Goal: Task Accomplishment & Management: Manage account settings

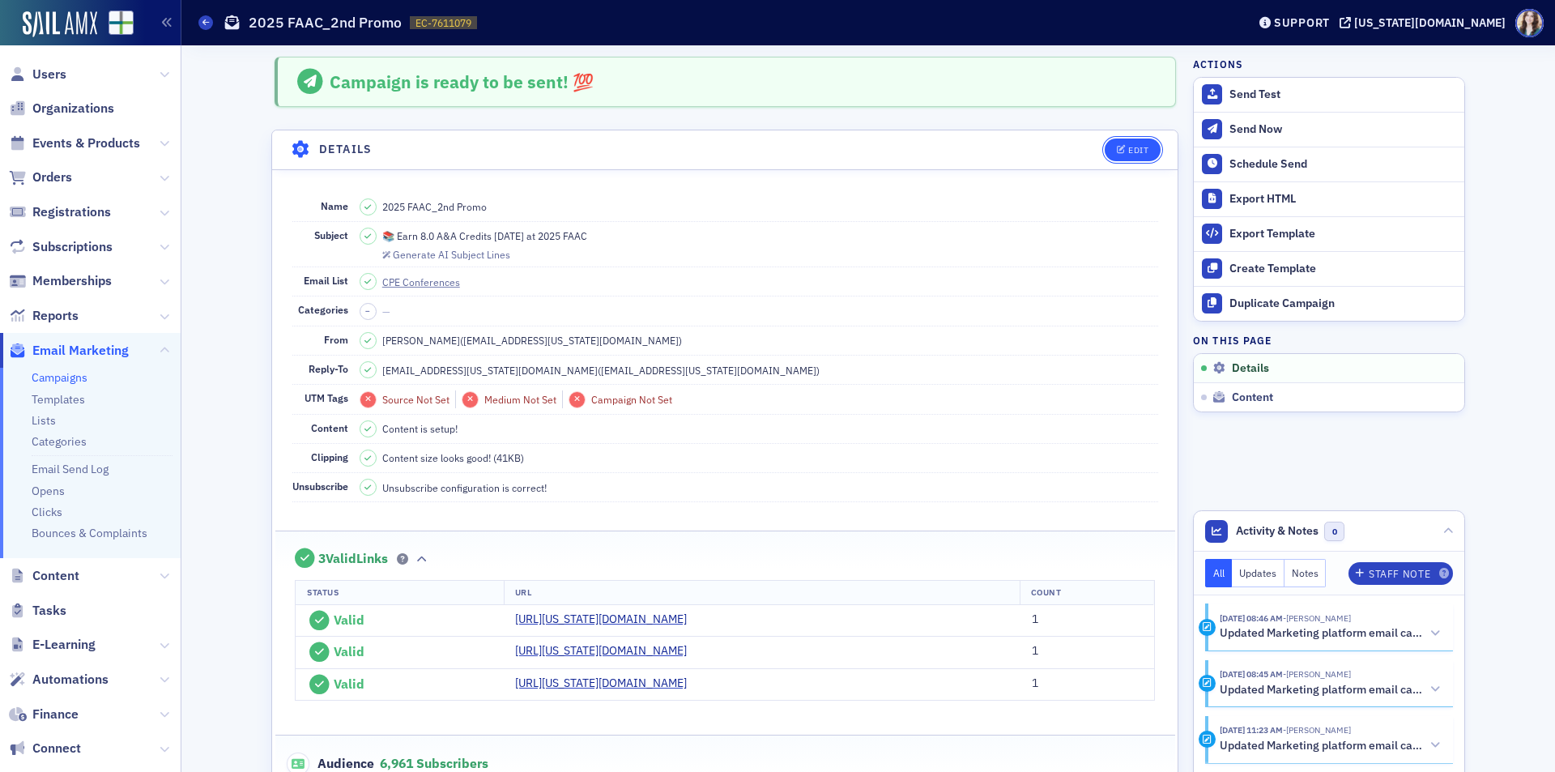
click at [1145, 147] on button "Edit" at bounding box center [1133, 150] width 56 height 23
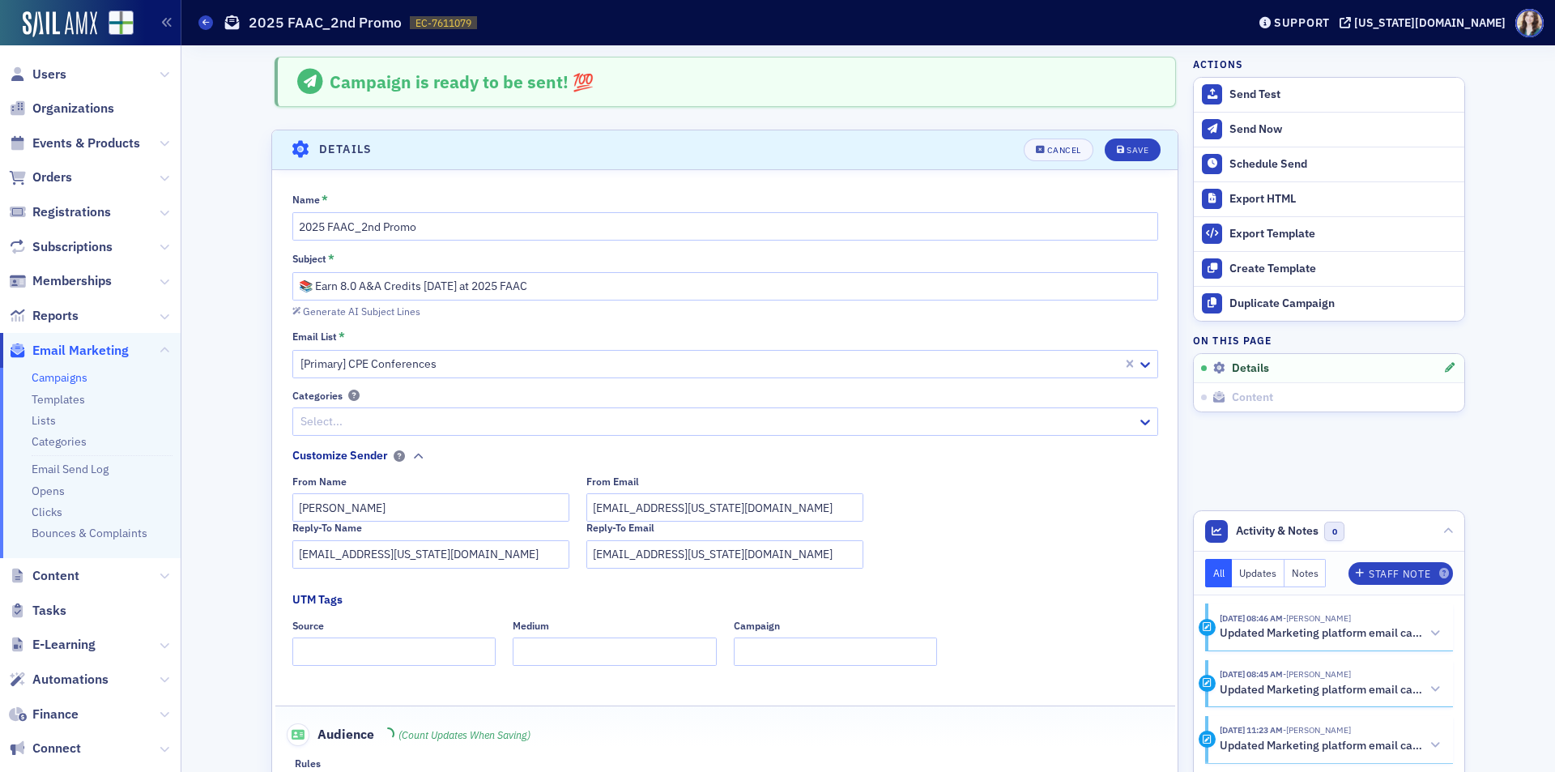
scroll to position [76, 0]
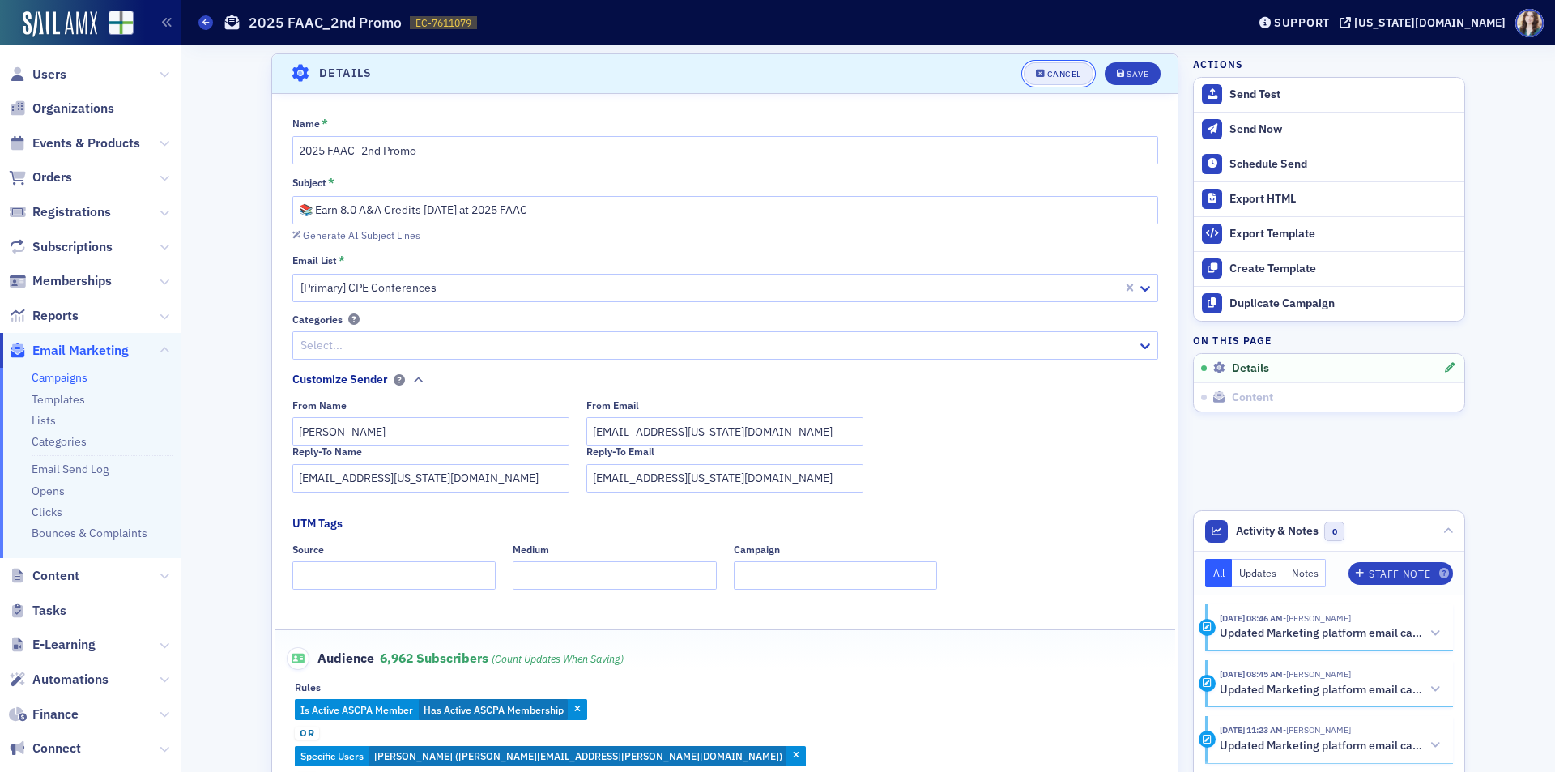
click at [1034, 79] on button "Cancel" at bounding box center [1059, 73] width 70 height 23
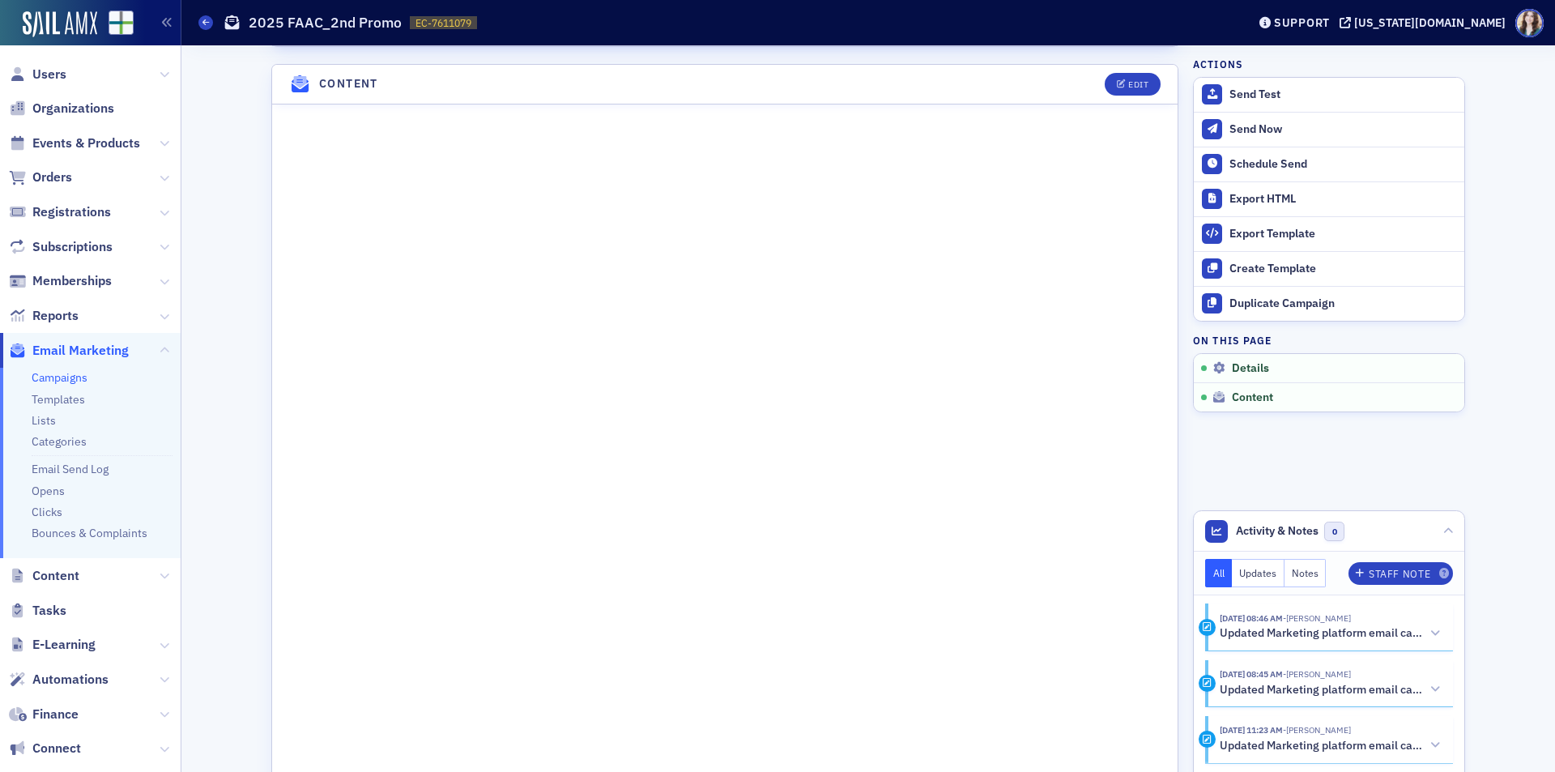
scroll to position [886, 0]
click at [1148, 74] on button "Edit" at bounding box center [1133, 81] width 56 height 23
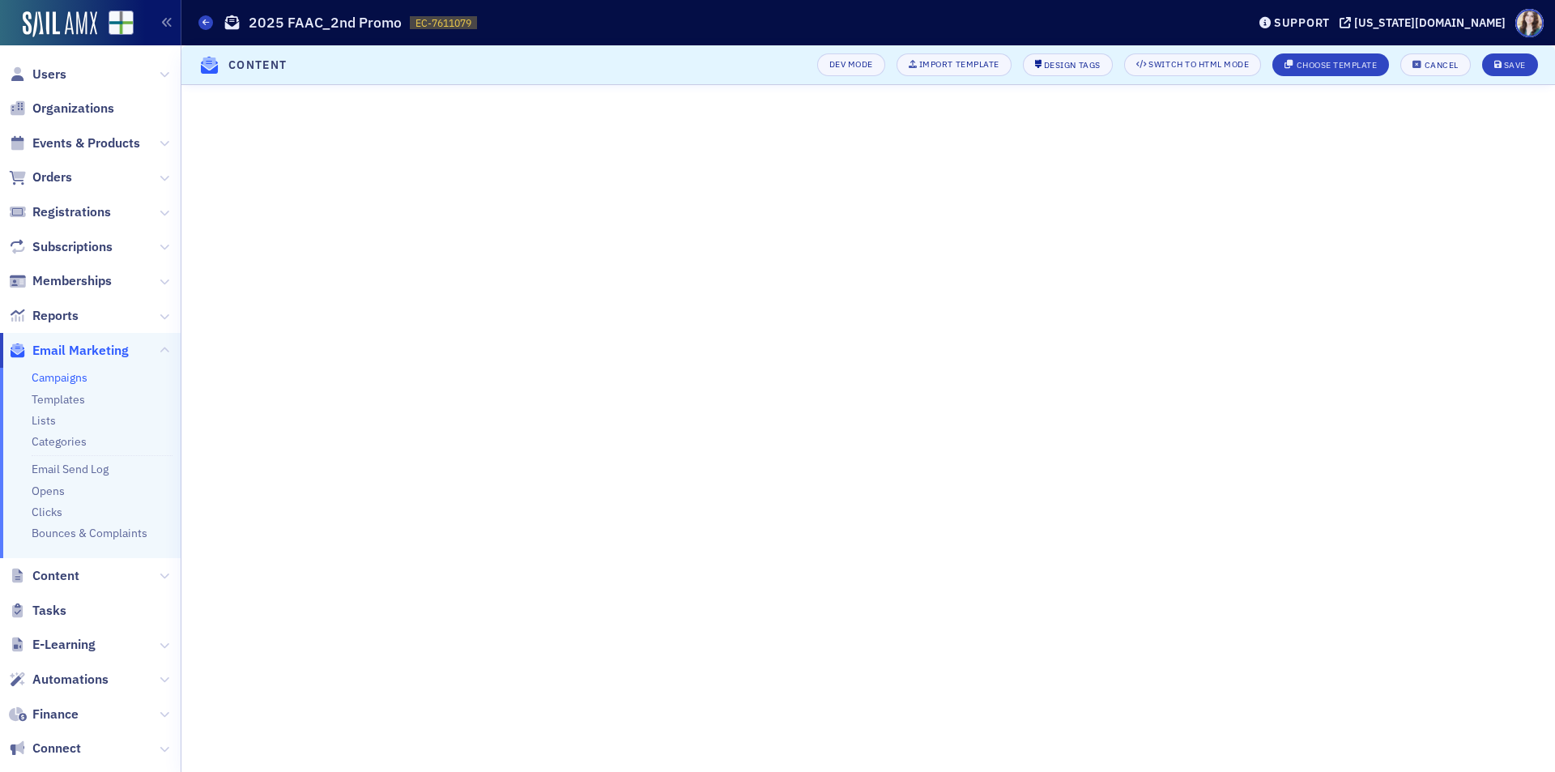
scroll to position [186, 0]
click at [1435, 75] on button "Cancel" at bounding box center [1436, 64] width 70 height 23
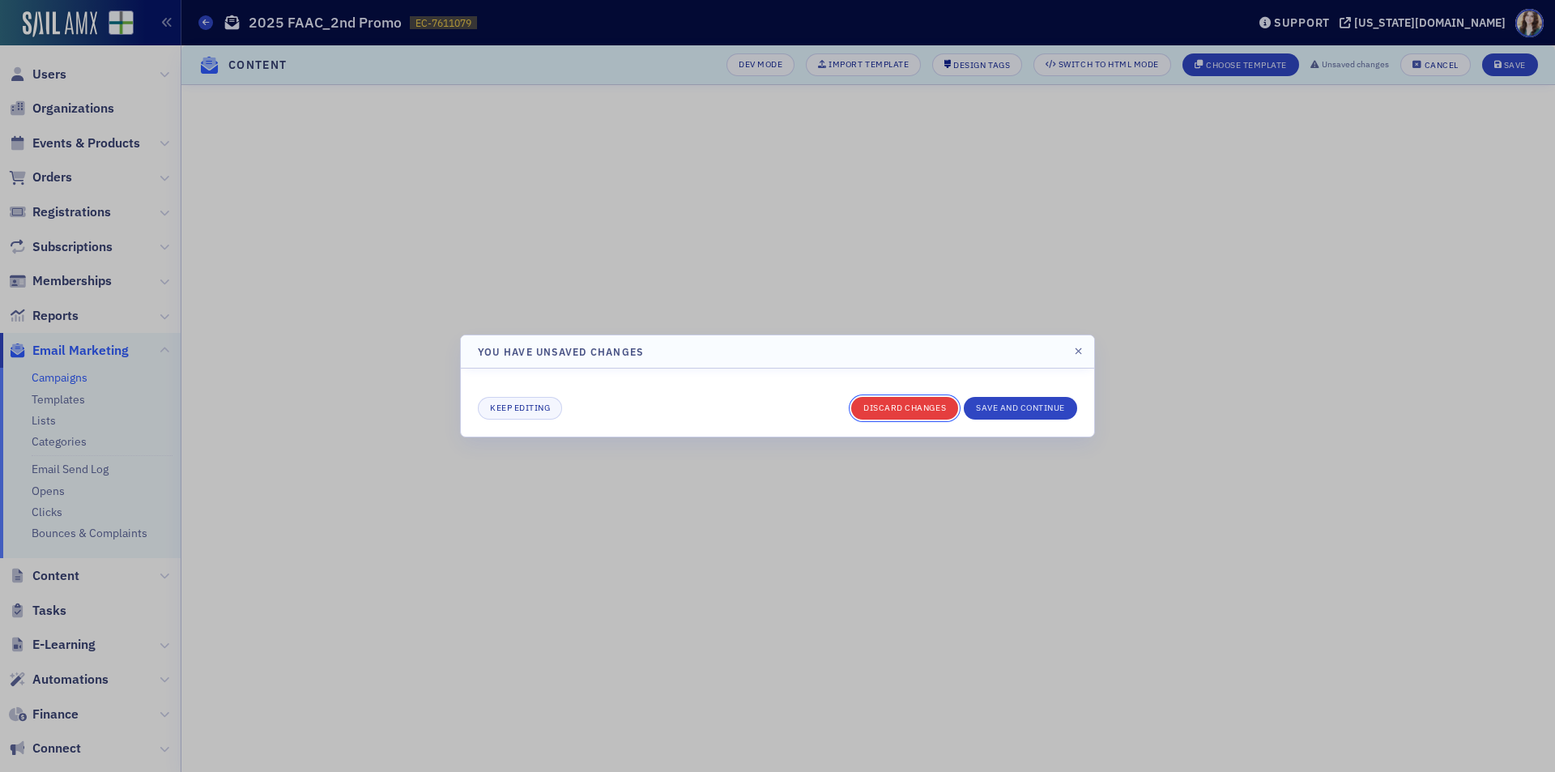
click at [899, 410] on button "Discard changes" at bounding box center [904, 408] width 107 height 23
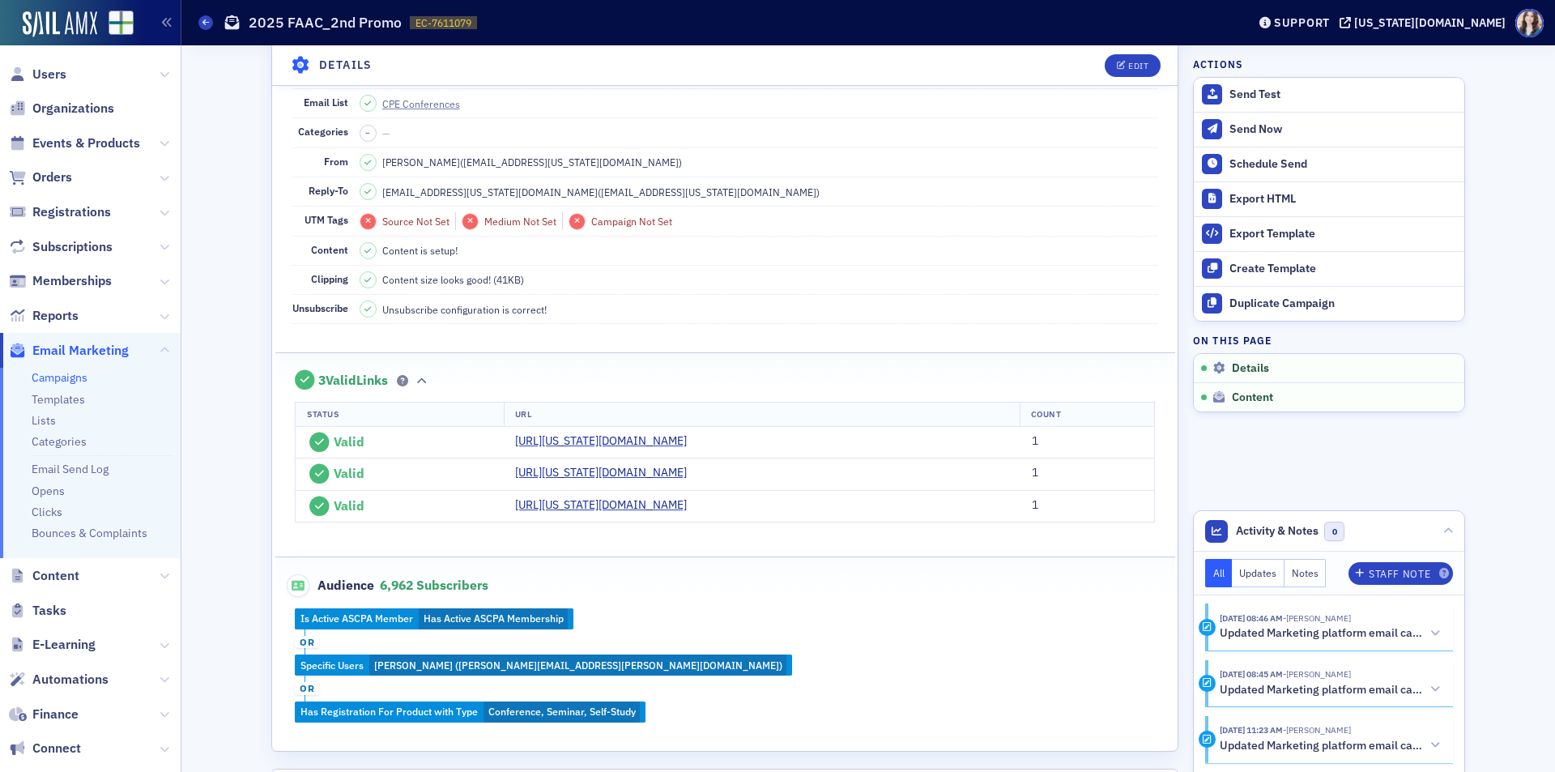
scroll to position [583, 0]
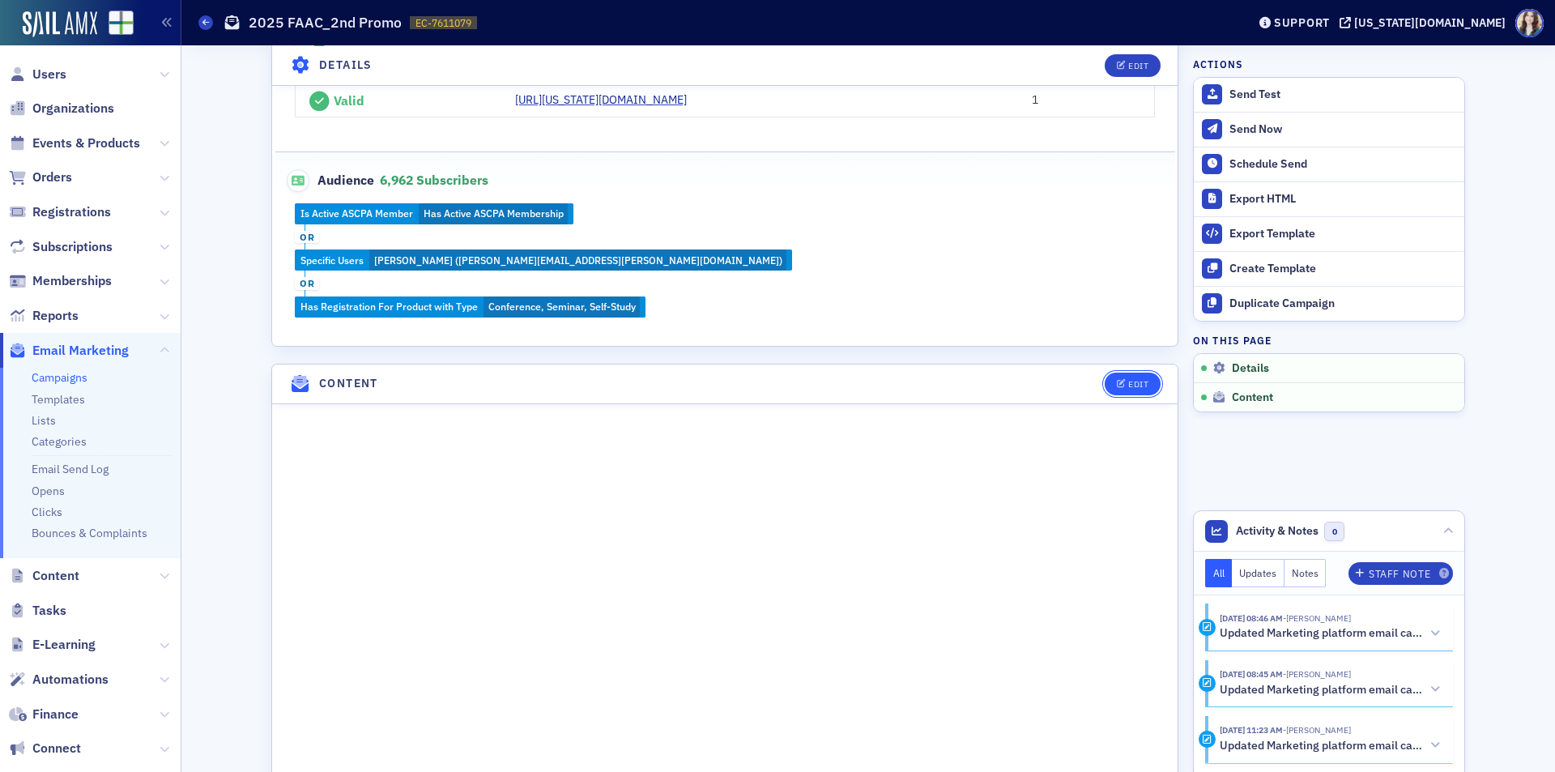
click at [1149, 385] on button "Edit" at bounding box center [1133, 384] width 56 height 23
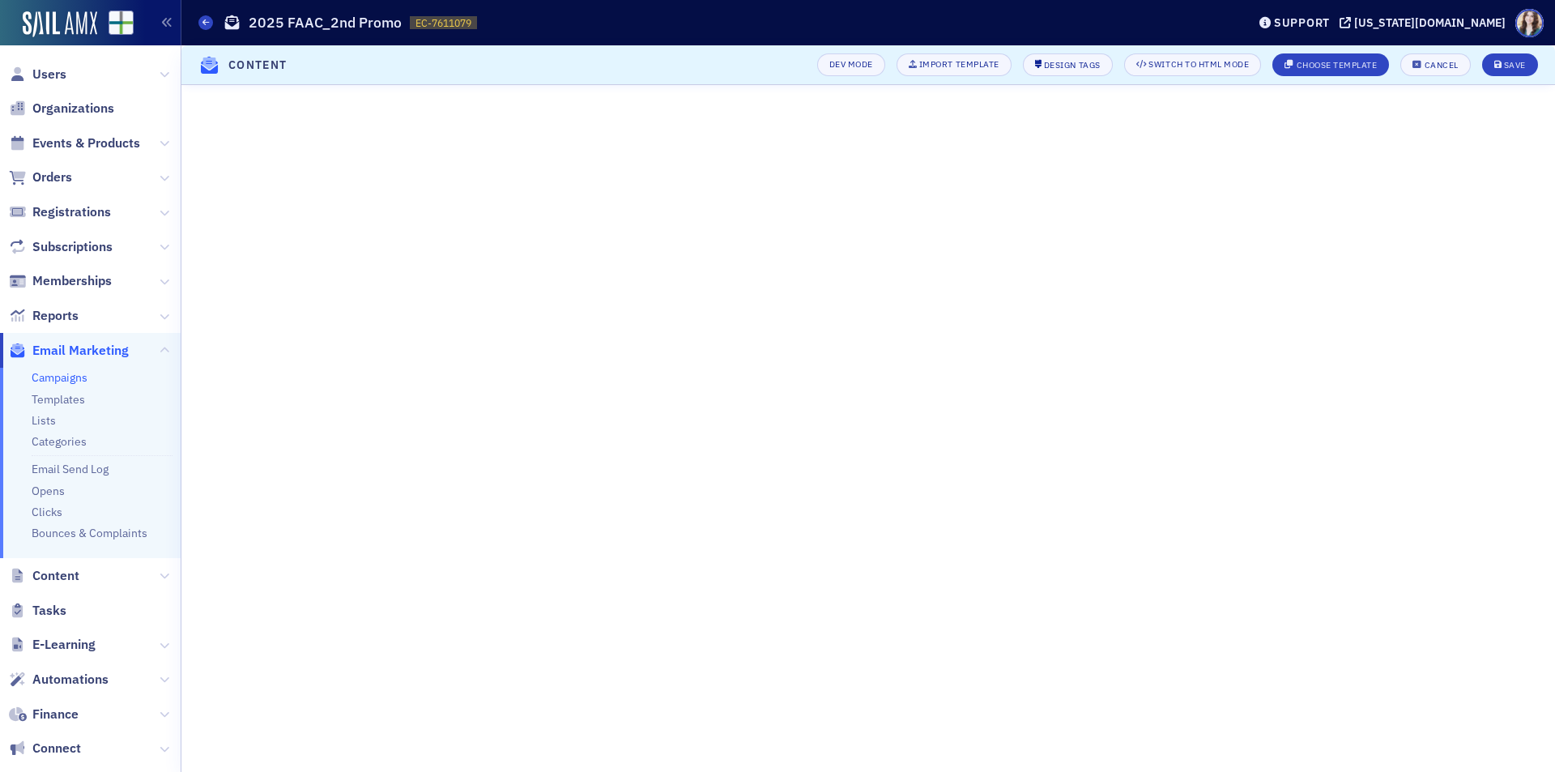
scroll to position [186, 0]
click at [1517, 62] on div "Save" at bounding box center [1515, 65] width 22 height 9
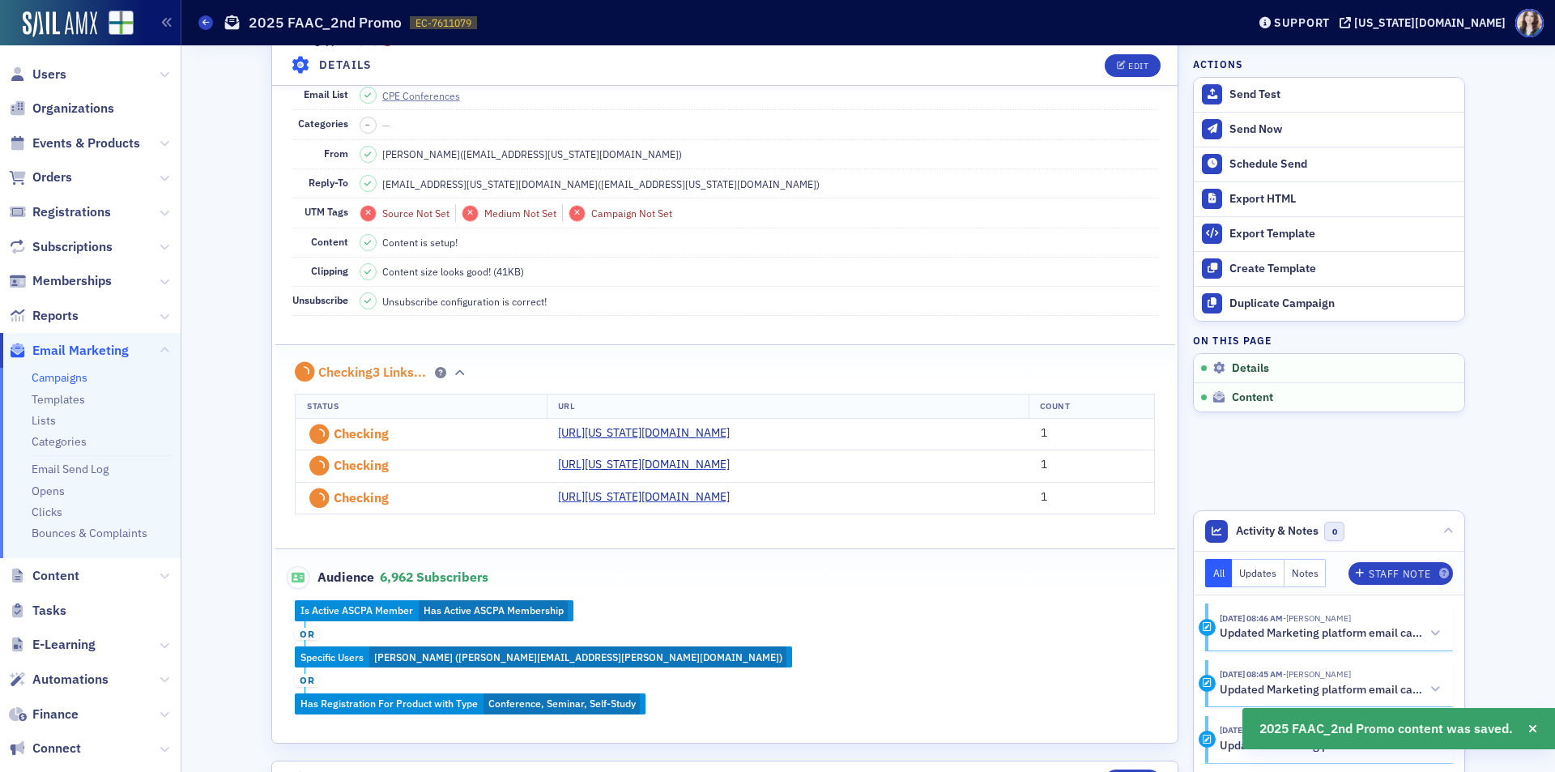
scroll to position [893, 0]
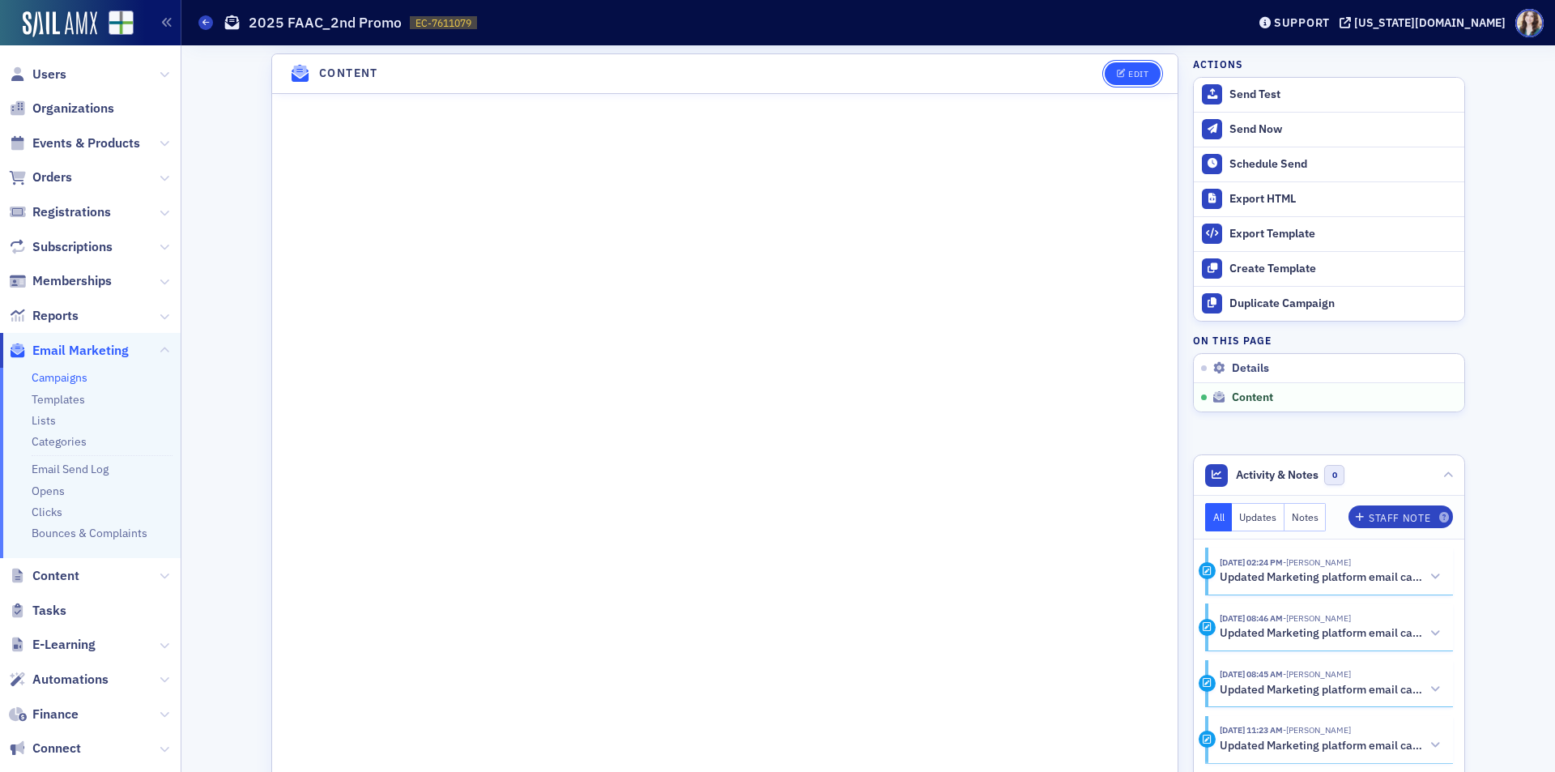
click at [1150, 79] on button "Edit" at bounding box center [1133, 73] width 56 height 23
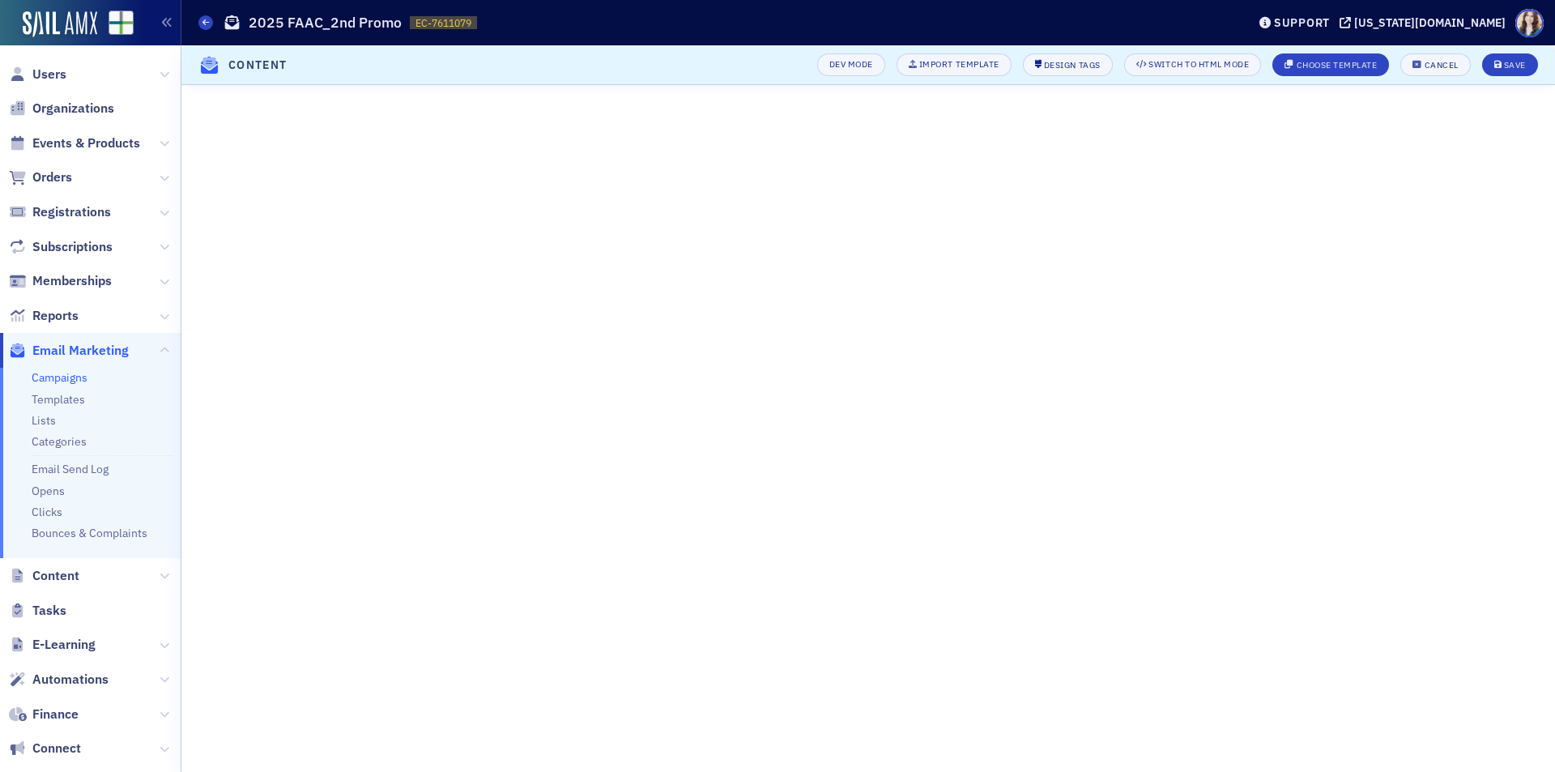
scroll to position [186, 0]
click at [784, 59] on header "Content Dev Mode Import Template Design Tags Switch to HTML Mode Choose Templat…" at bounding box center [868, 65] width 1374 height 40
drag, startPoint x: 1508, startPoint y: 55, endPoint x: 1496, endPoint y: 64, distance: 14.4
click at [1507, 55] on button "Save" at bounding box center [1510, 64] width 56 height 23
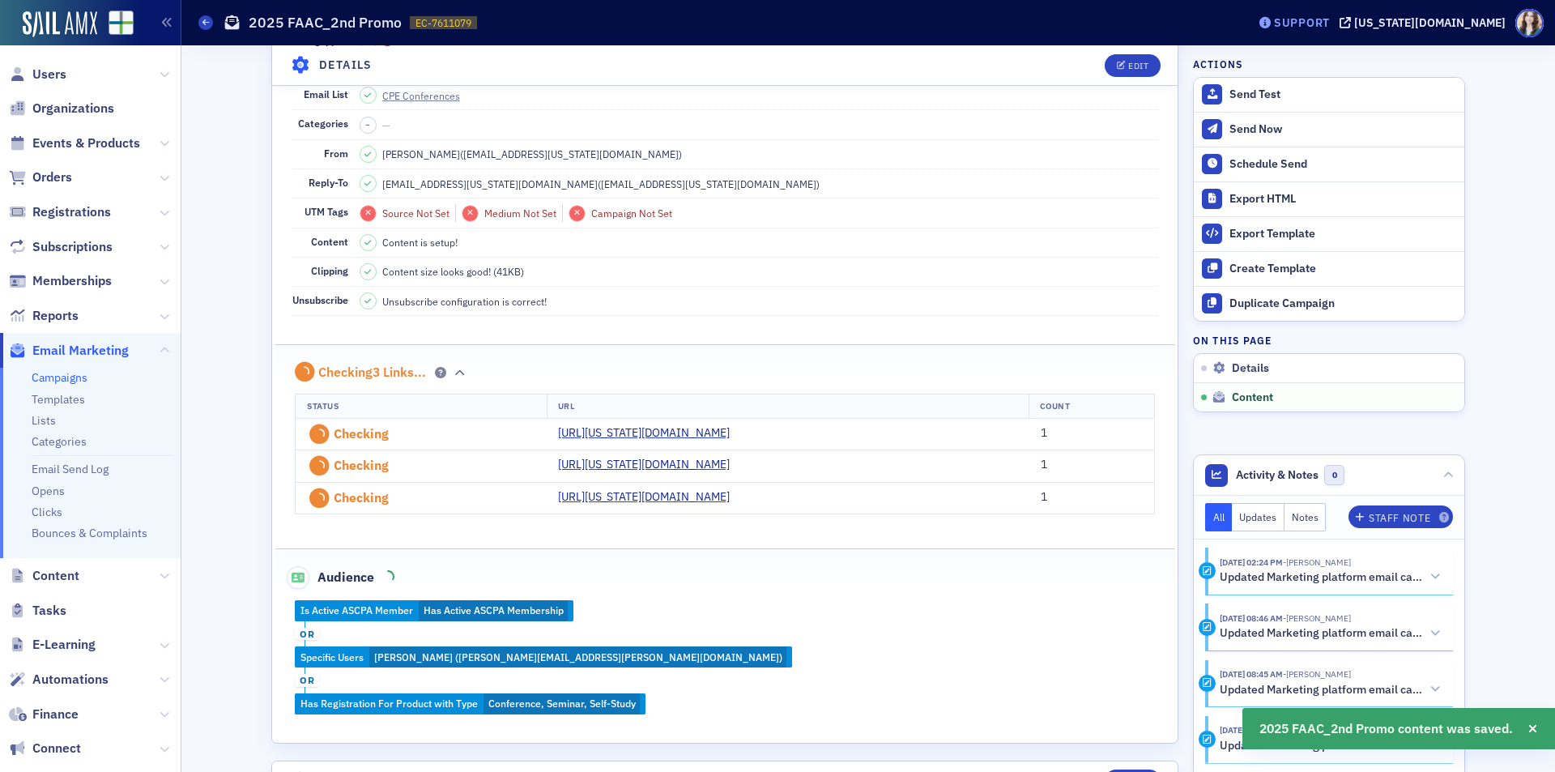
scroll to position [893, 0]
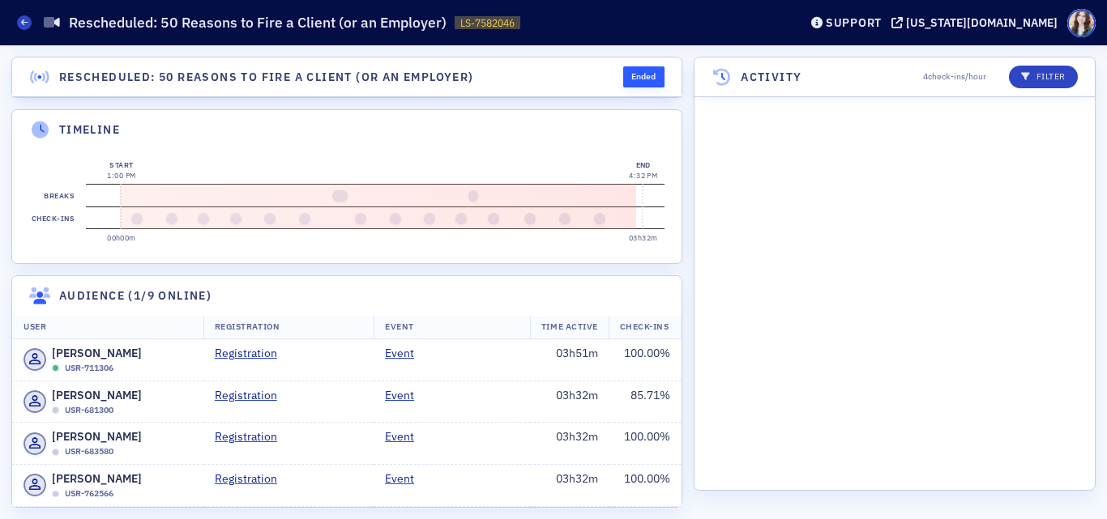
scroll to position [4493, 0]
